Goal: Information Seeking & Learning: Learn about a topic

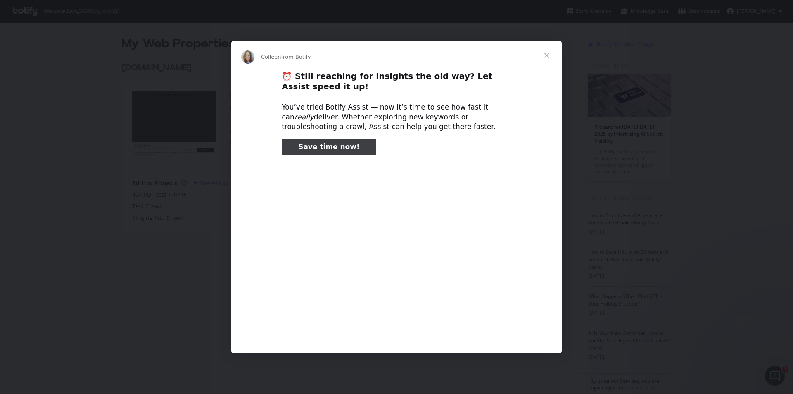
type input "3296666"
click at [545, 57] on span "Close" at bounding box center [547, 55] width 30 height 30
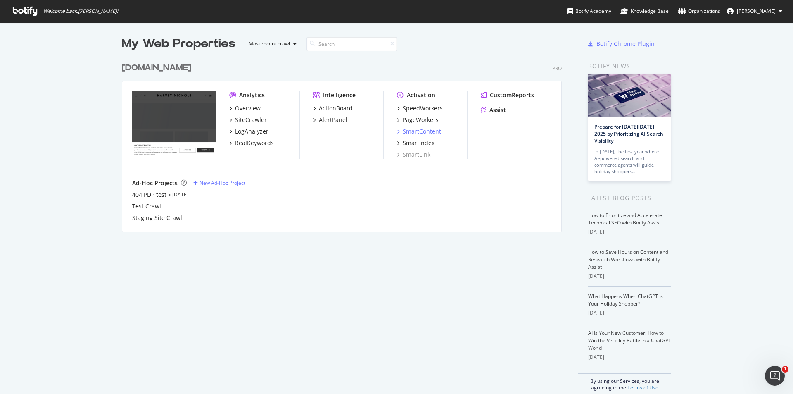
click at [409, 128] on div "SmartContent" at bounding box center [422, 131] width 38 height 8
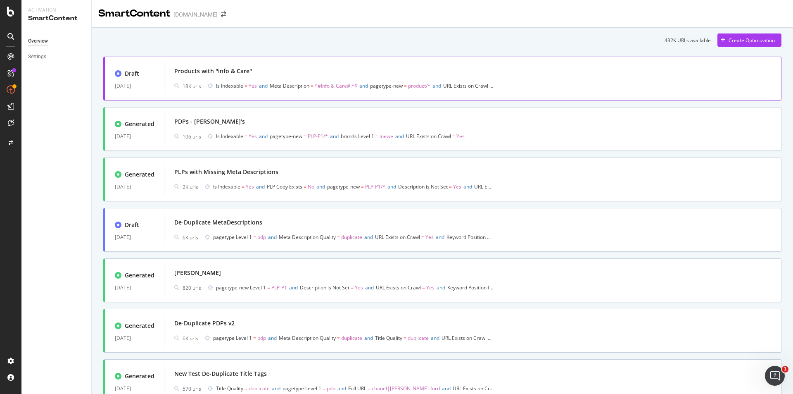
click at [289, 73] on div "Products with "info & Care"" at bounding box center [472, 71] width 597 height 12
